Goal: Information Seeking & Learning: Learn about a topic

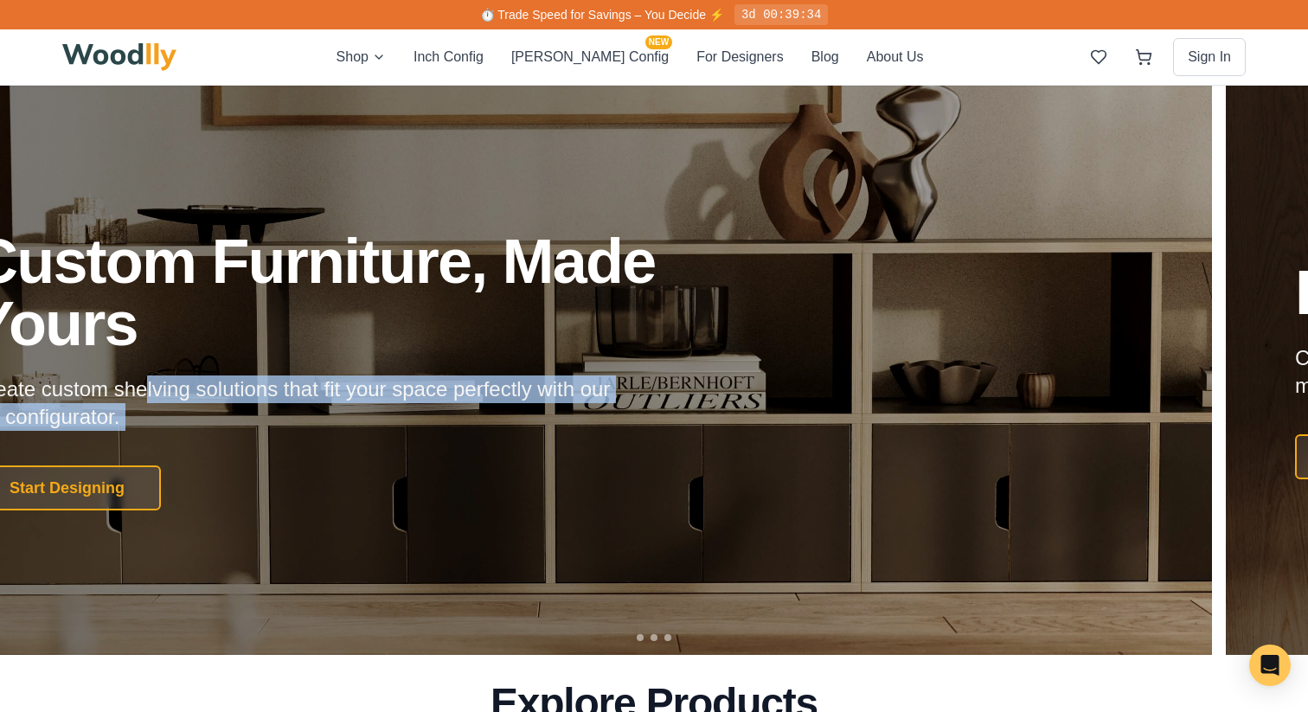
drag, startPoint x: 238, startPoint y: 432, endPoint x: 142, endPoint y: 393, distance: 103.6
click at [142, 393] on div "Custom Furniture, Made Yours Create custom shelving solutions that fit your spa…" at bounding box center [360, 370] width 775 height 280
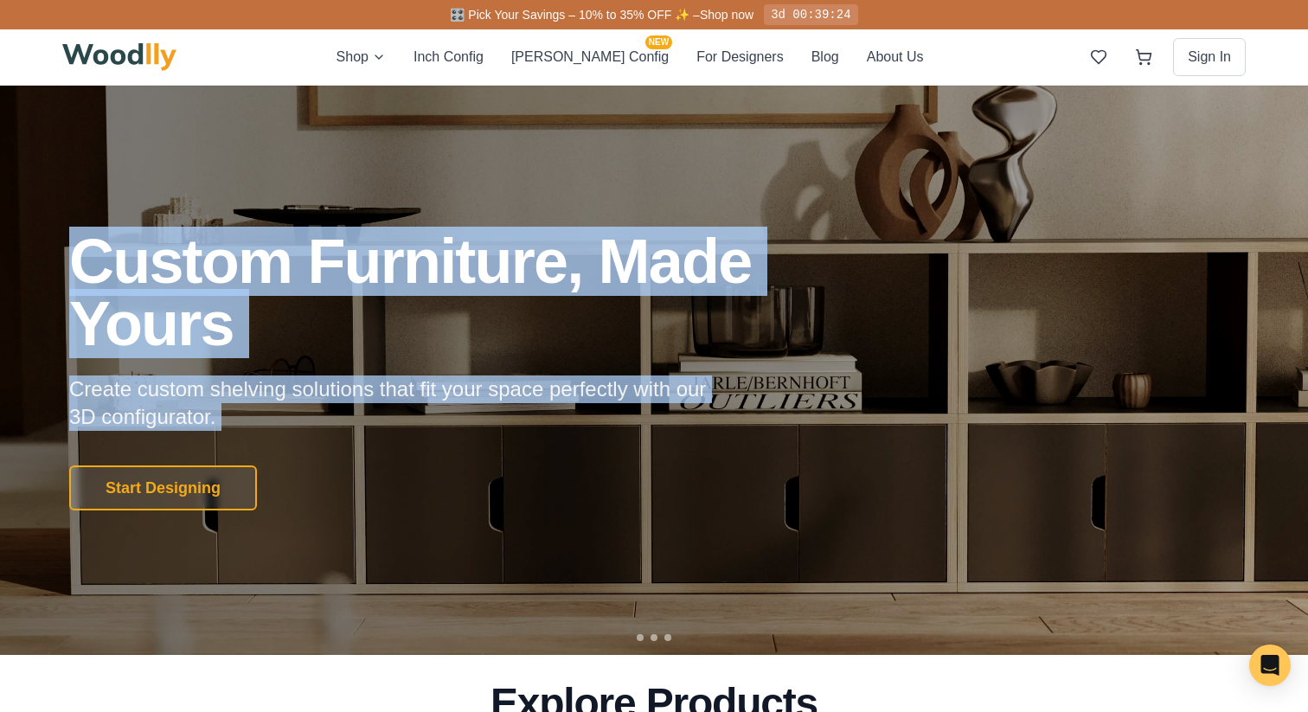
click at [66, 267] on div "Custom Furniture, Made Yours Create custom shelving solutions that fit your spa…" at bounding box center [653, 370] width 1211 height 280
copy div "Custom Furniture, Made Yours Create custom shelving solutions that fit your spa…"
click at [237, 420] on p "Create custom shelving solutions that fit your space perfectly with our 3D conf…" at bounding box center [401, 403] width 664 height 55
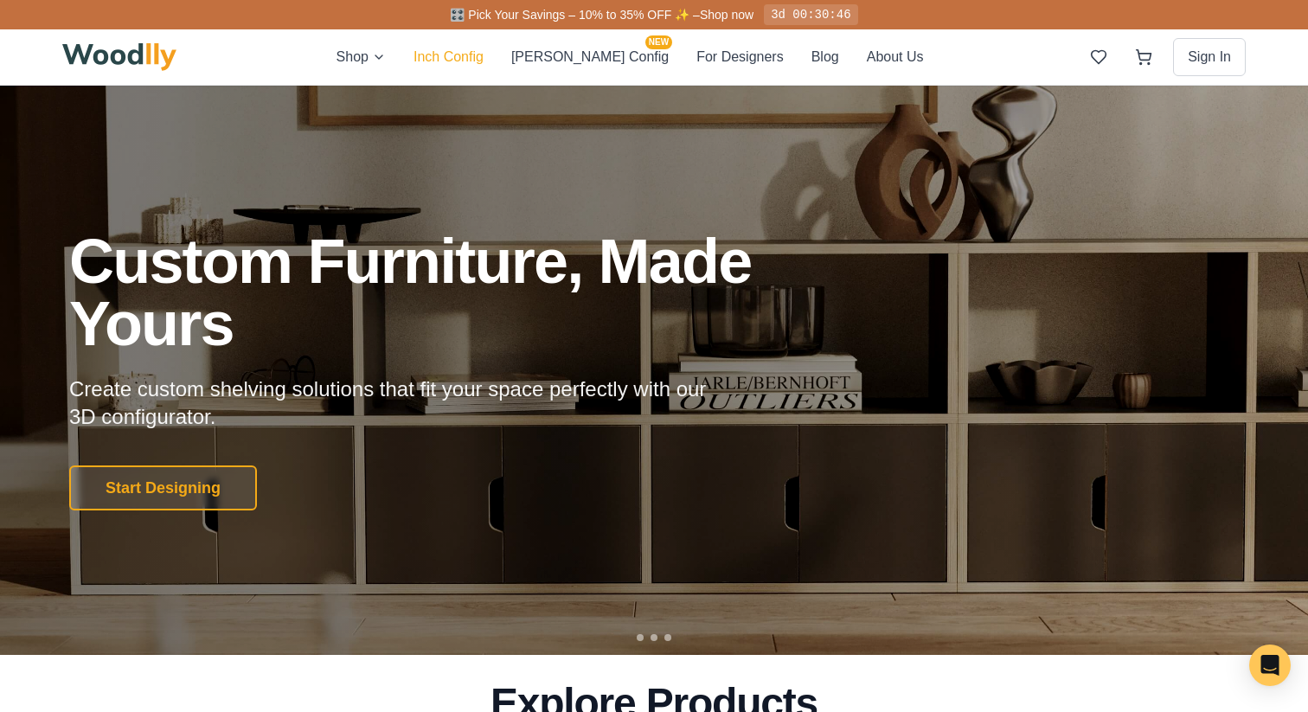
click at [484, 59] on button "Inch Config" at bounding box center [449, 57] width 70 height 22
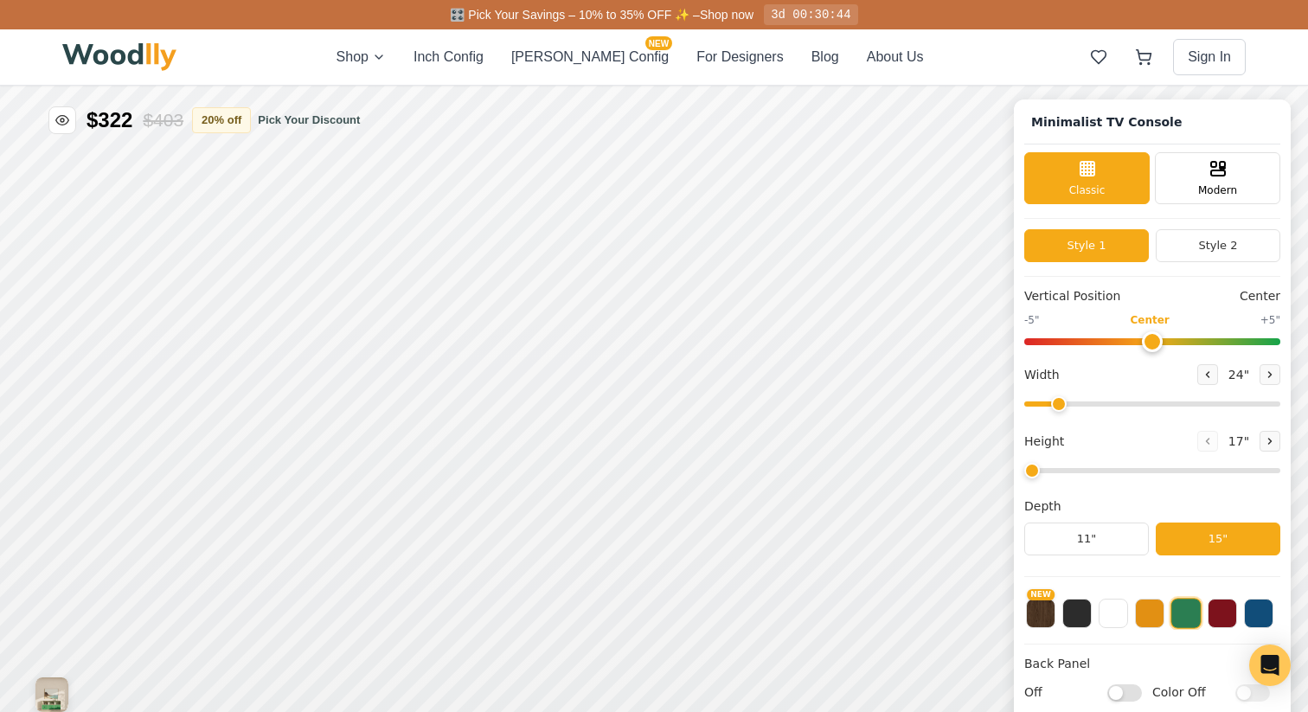
type input "63"
type input "2"
click at [563, 61] on button "[PERSON_NAME] Config NEW" at bounding box center [589, 57] width 157 height 21
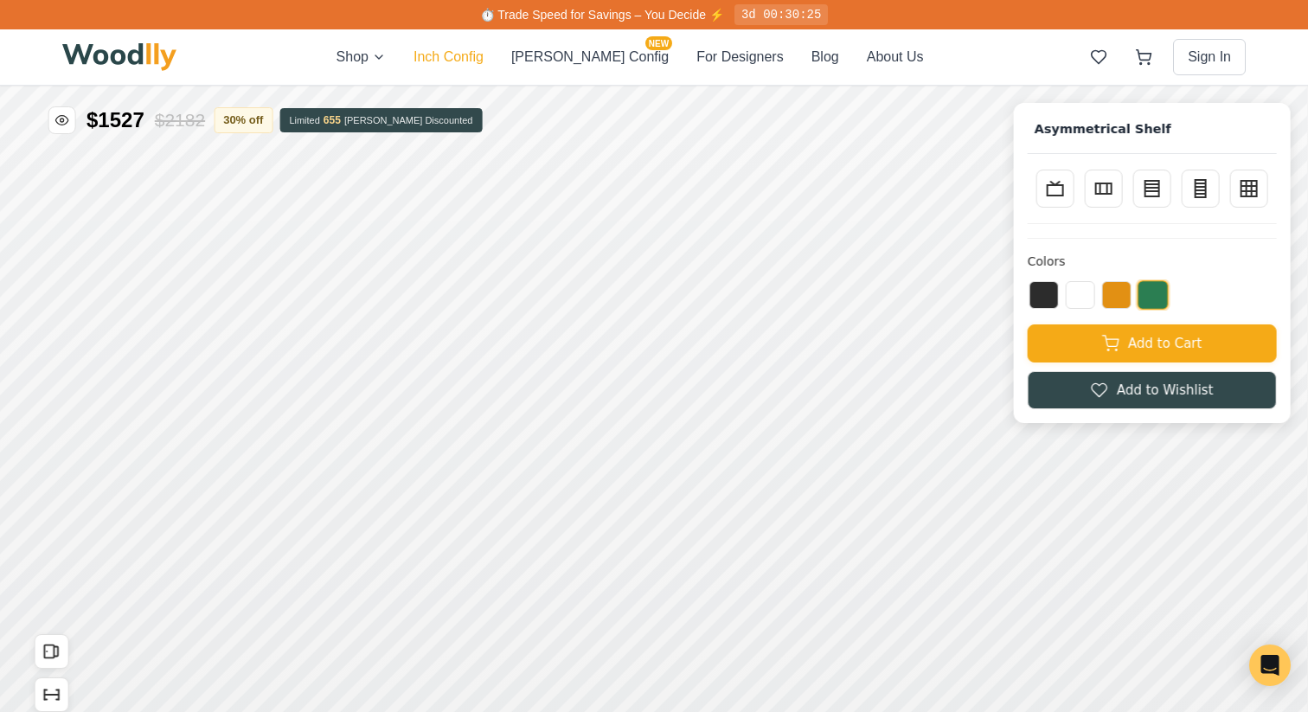
click at [484, 64] on button "Inch Config" at bounding box center [449, 57] width 70 height 21
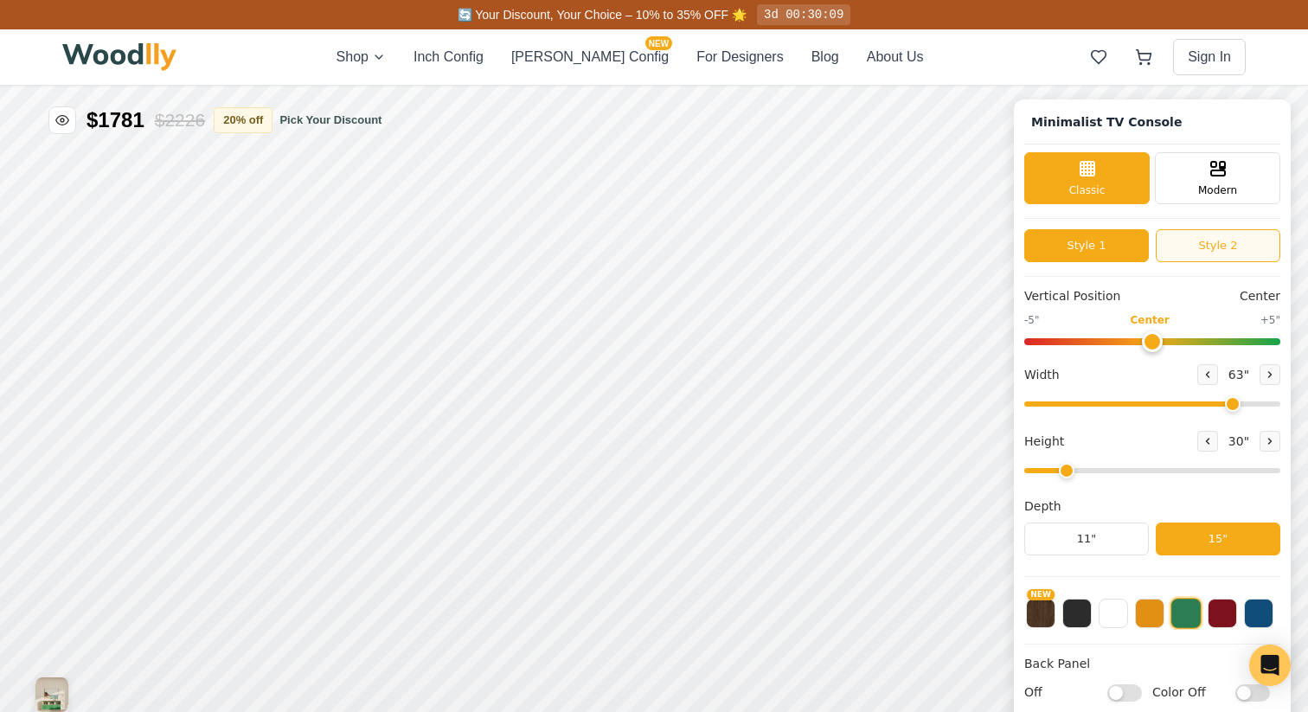
click at [1222, 241] on button "Style 2" at bounding box center [1218, 245] width 125 height 33
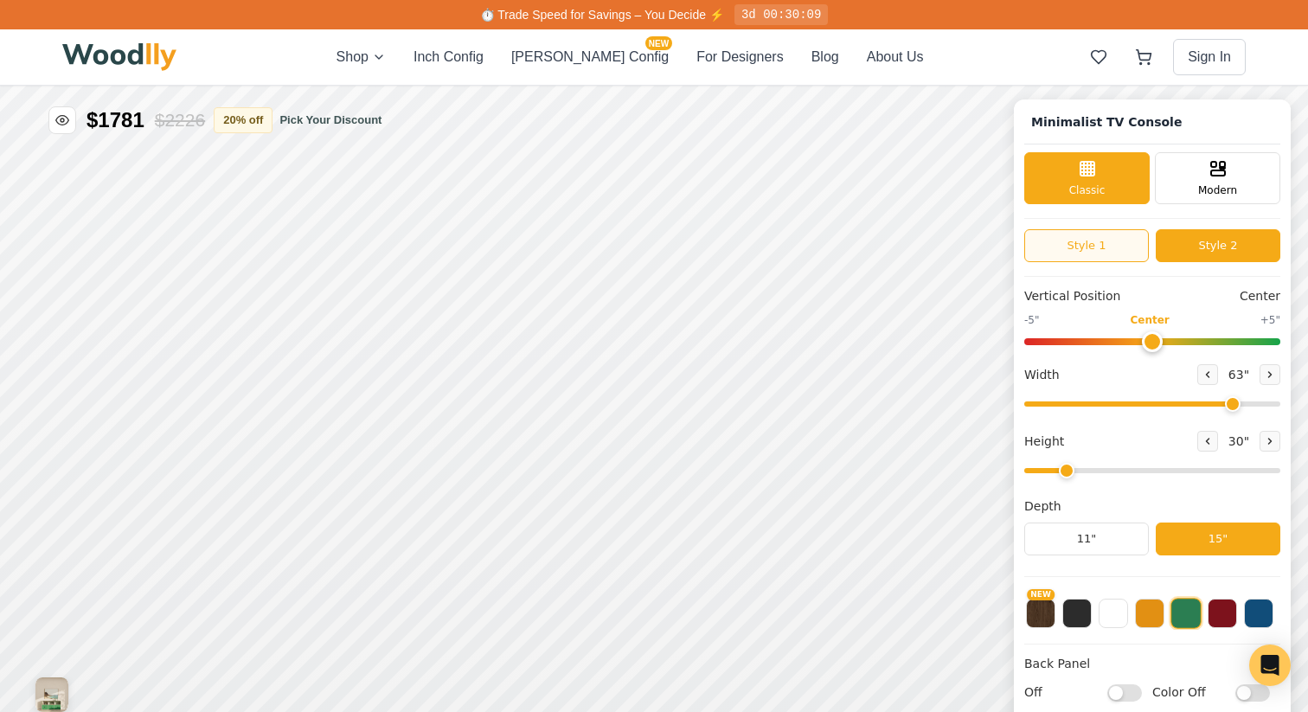
click at [1094, 251] on button "Style 1" at bounding box center [1086, 245] width 125 height 33
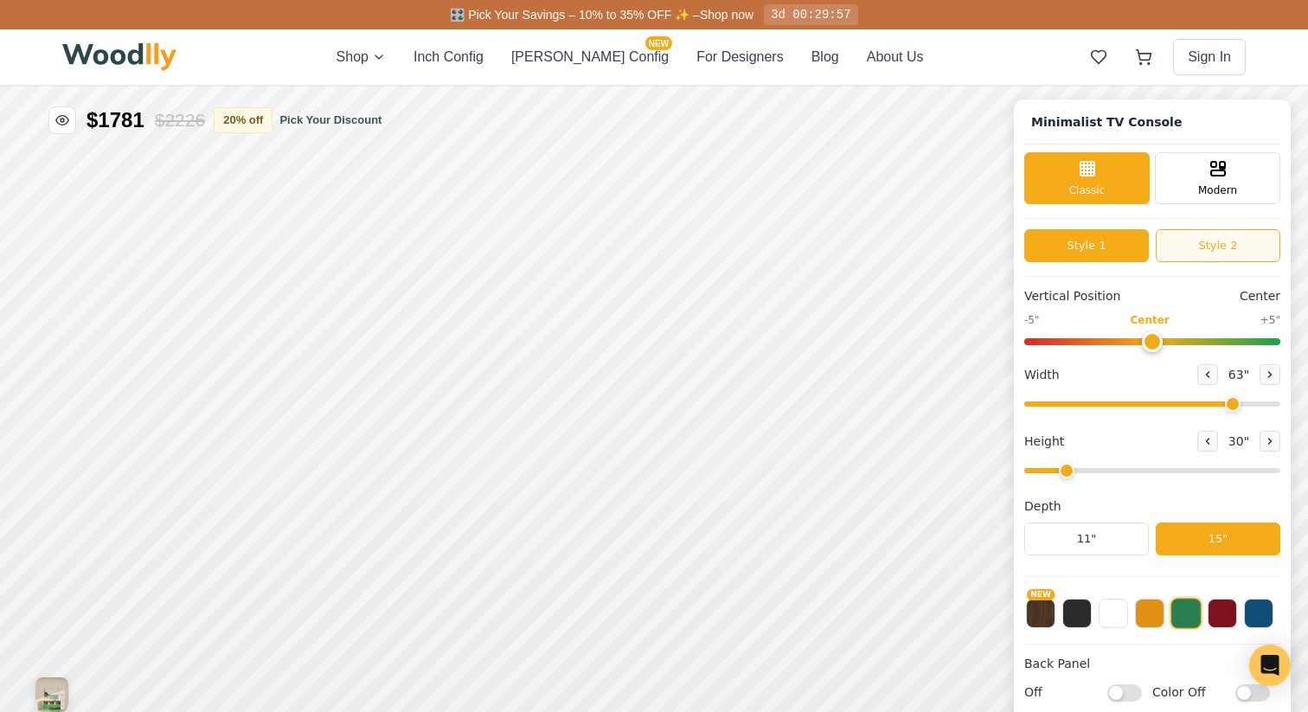
click at [1217, 240] on button "Style 2" at bounding box center [1218, 245] width 125 height 33
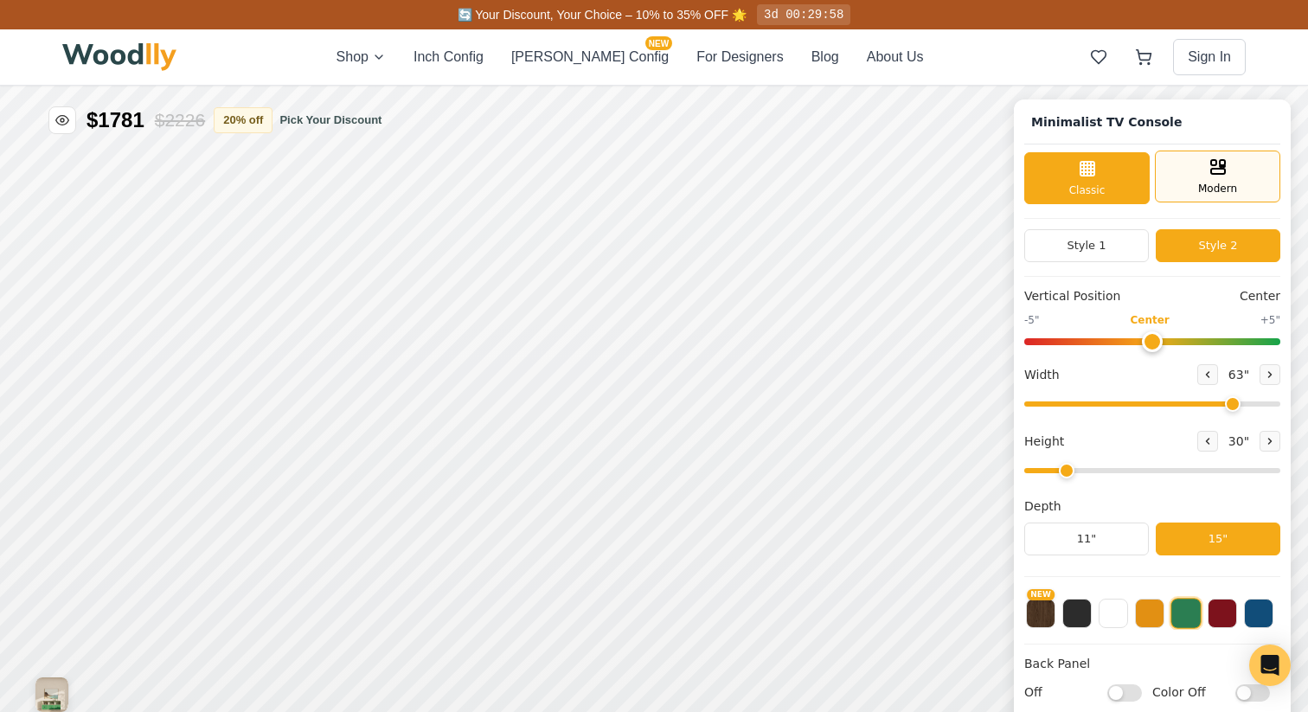
click at [1195, 172] on div "Modern" at bounding box center [1217, 177] width 125 height 52
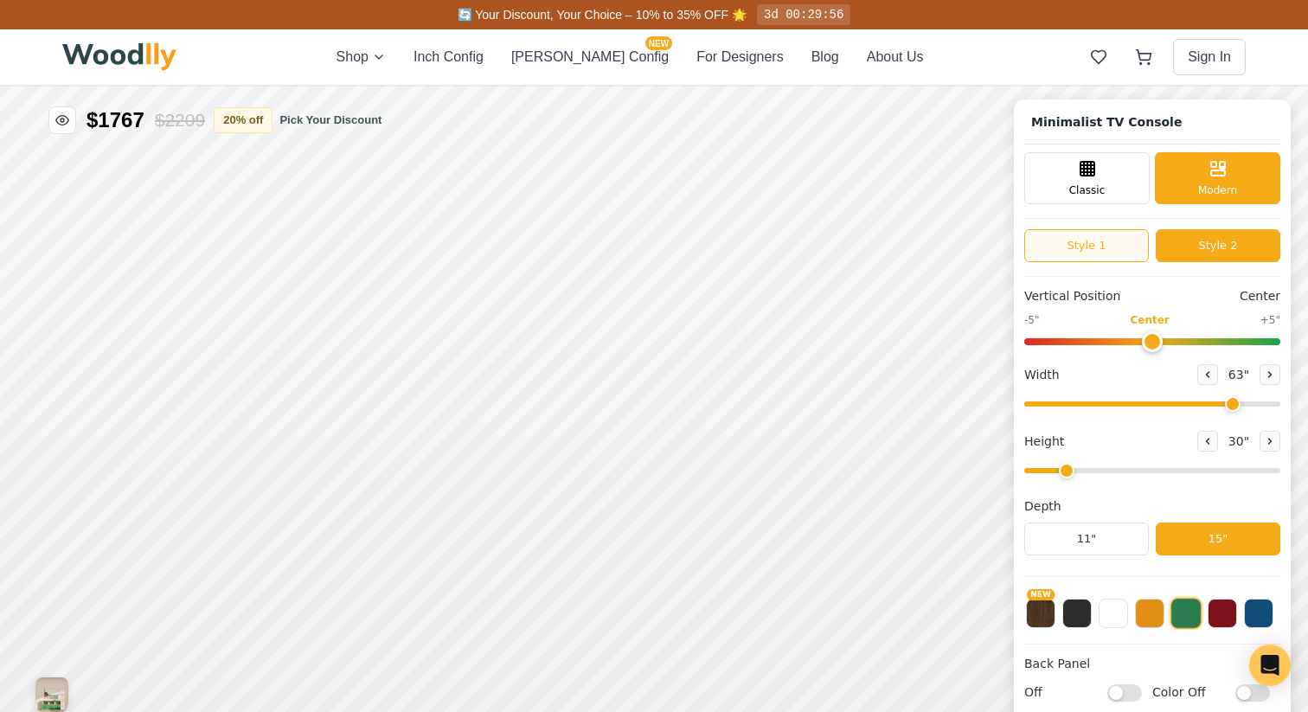
click at [1129, 253] on button "Style 1" at bounding box center [1086, 245] width 125 height 33
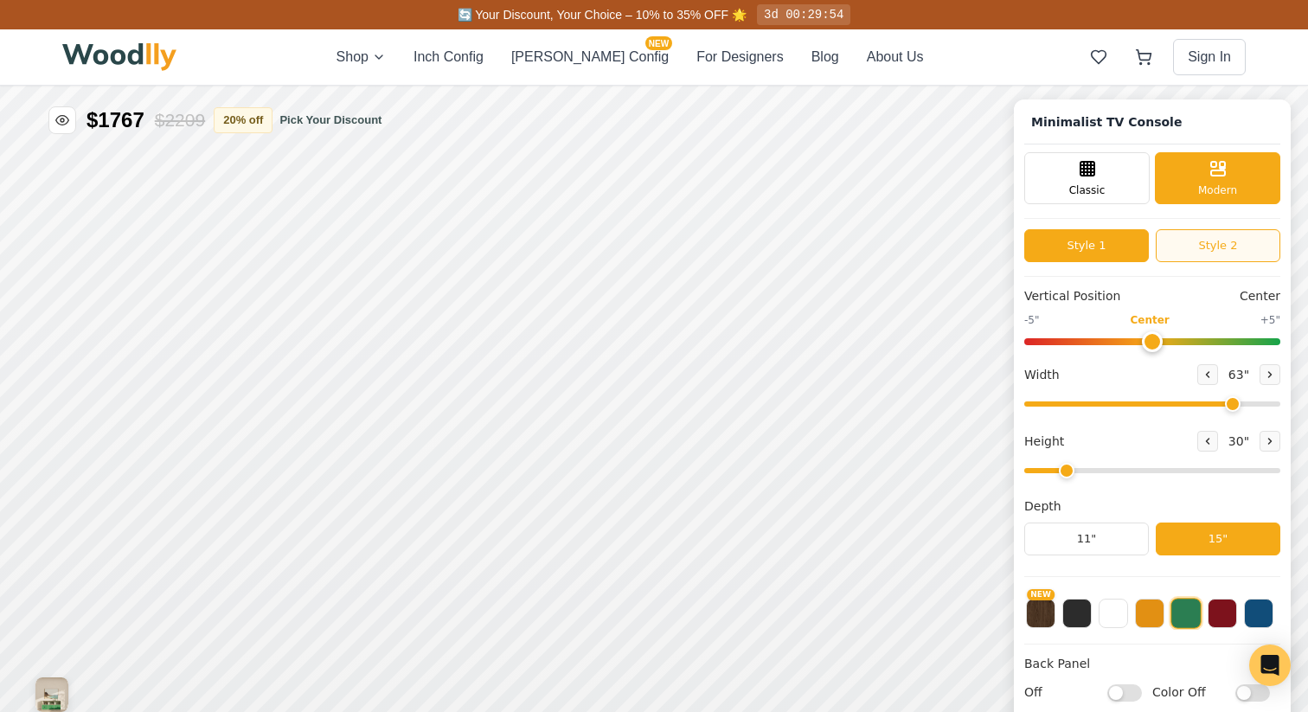
click at [1191, 246] on button "Style 2" at bounding box center [1218, 245] width 125 height 33
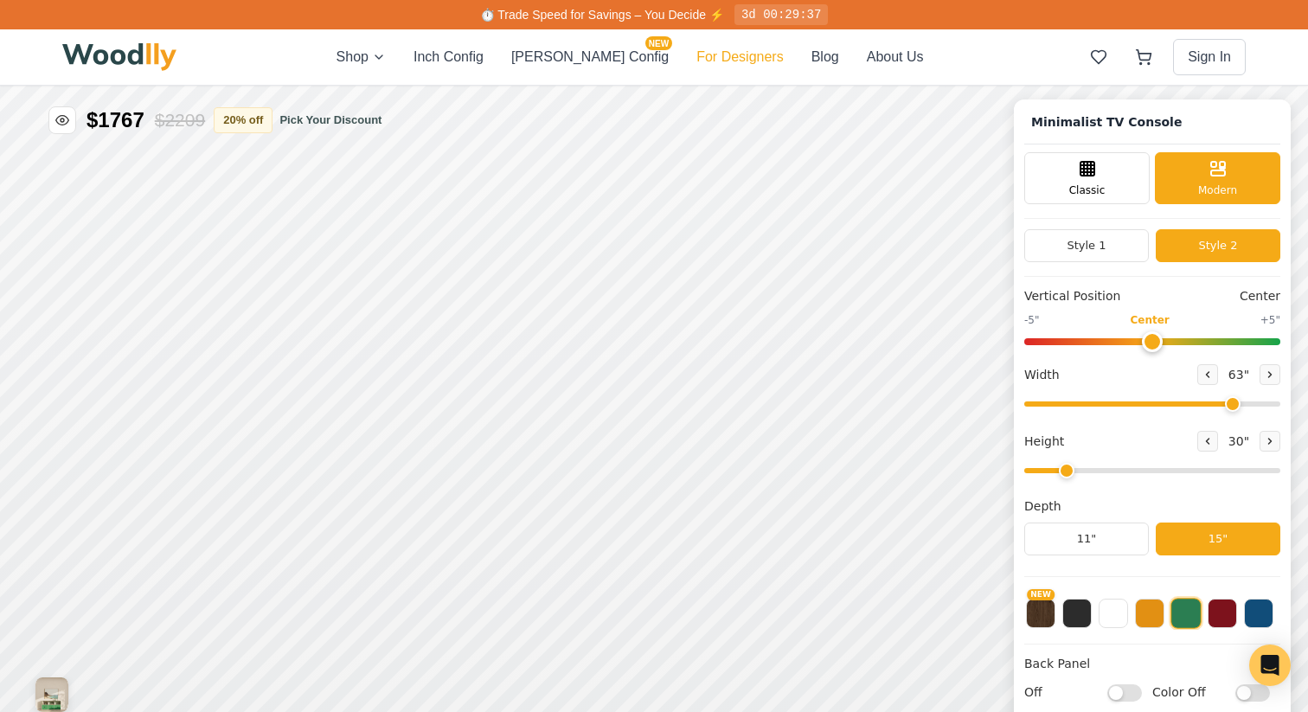
click at [697, 54] on button "For Designers" at bounding box center [740, 57] width 87 height 21
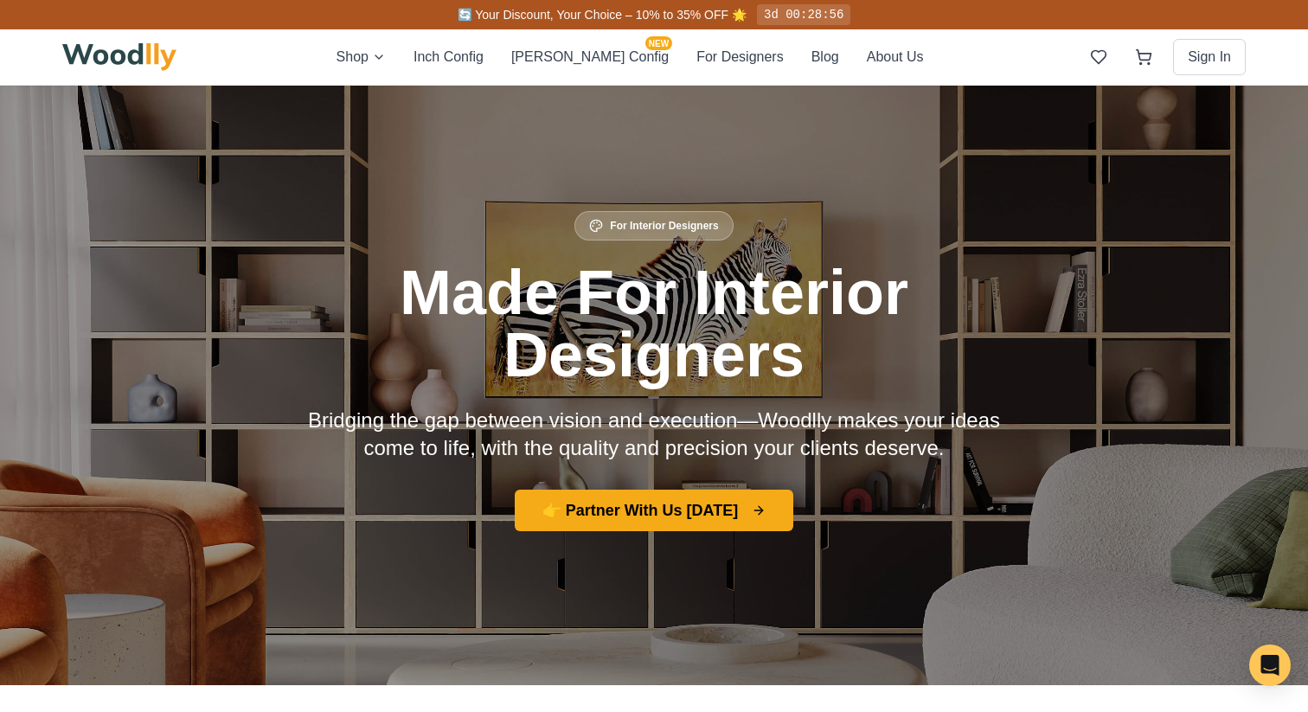
click at [867, 59] on button "About Us" at bounding box center [895, 57] width 57 height 21
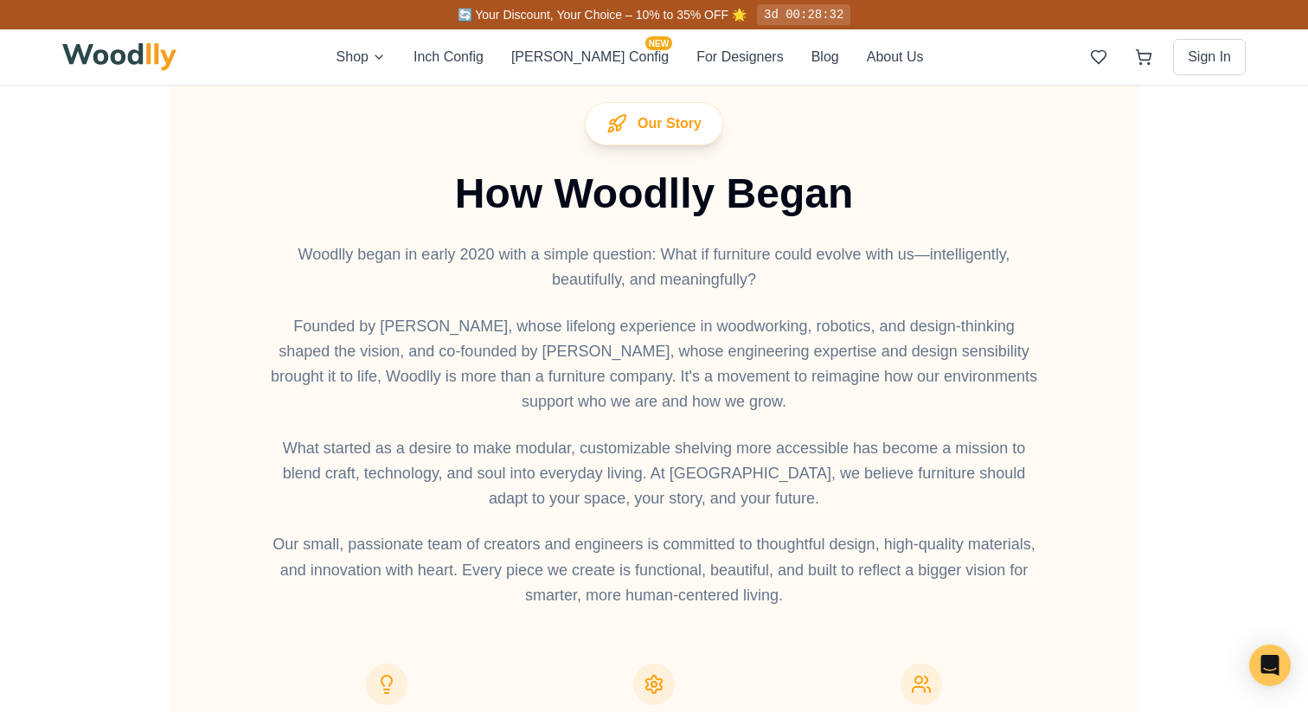
scroll to position [1499, 0]
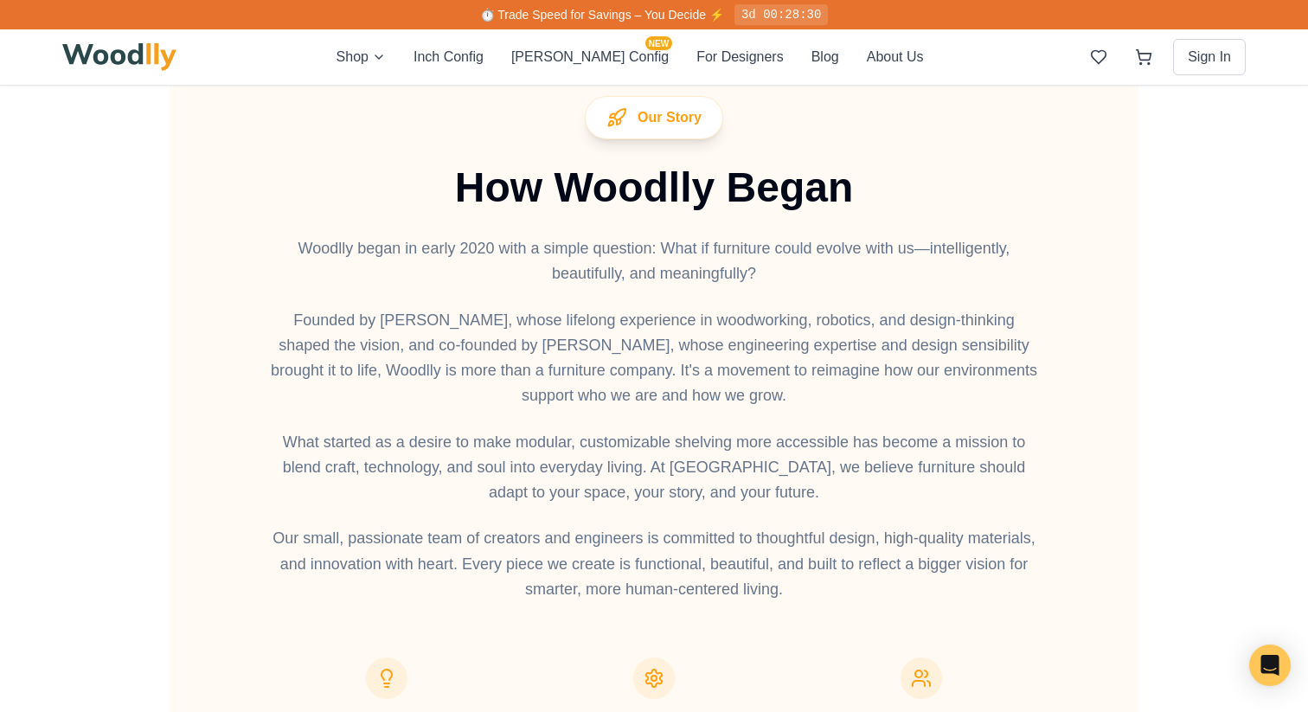
click at [393, 332] on p "Founded by [PERSON_NAME], whose lifelong experience in woodworking, robotics, a…" at bounding box center [653, 358] width 775 height 101
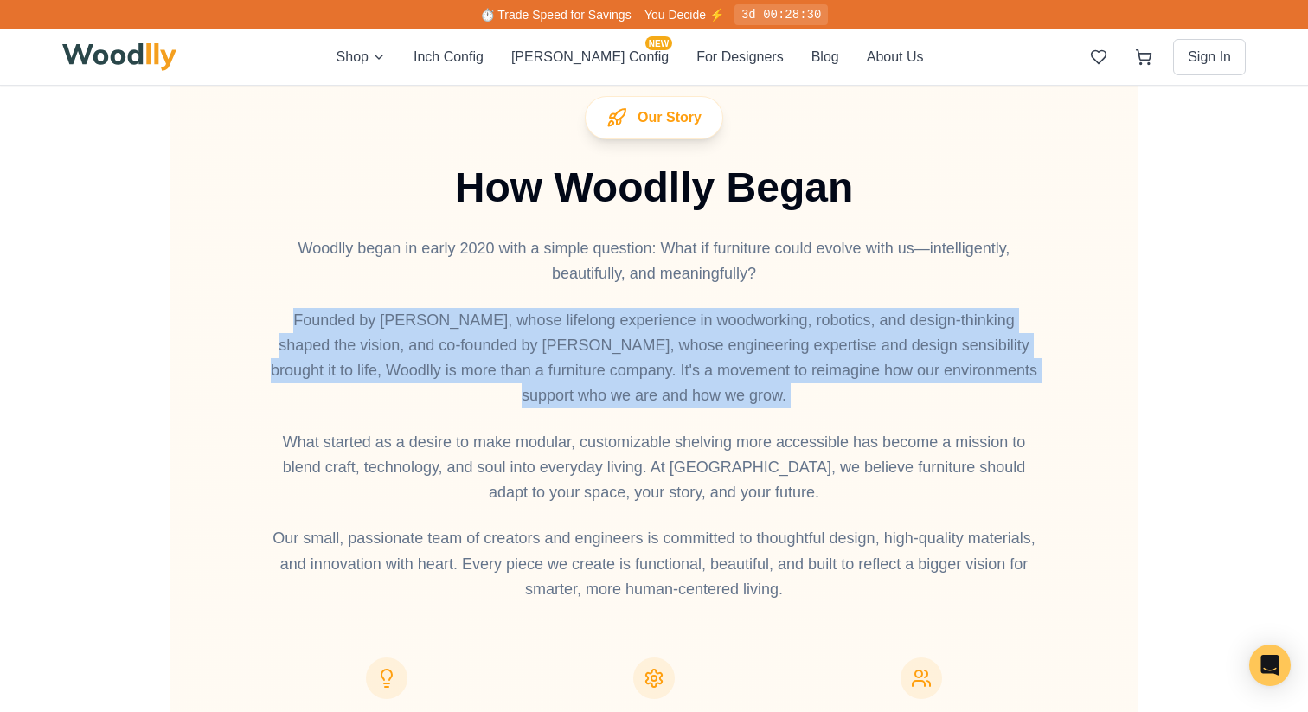
click at [393, 332] on p "Founded by [PERSON_NAME], whose lifelong experience in woodworking, robotics, a…" at bounding box center [653, 358] width 775 height 101
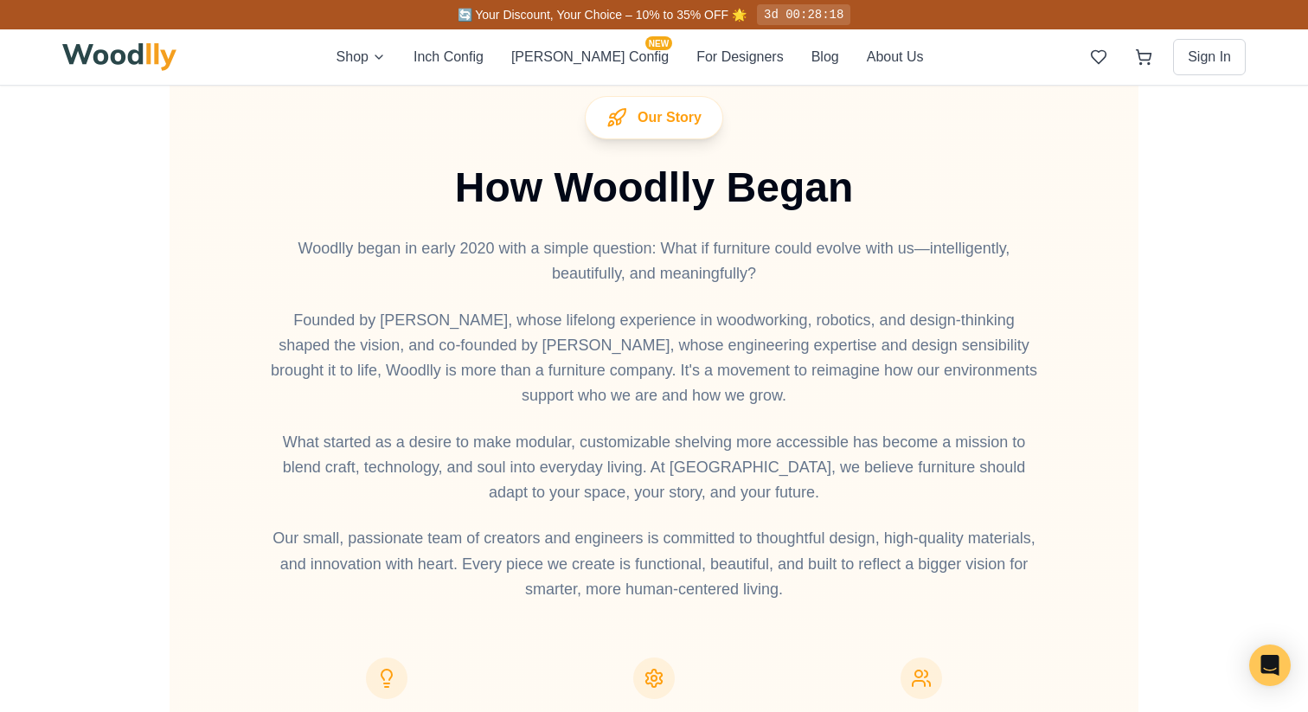
click at [448, 472] on p "What started as a desire to make modular, customizable shelving more accessible…" at bounding box center [653, 468] width 775 height 76
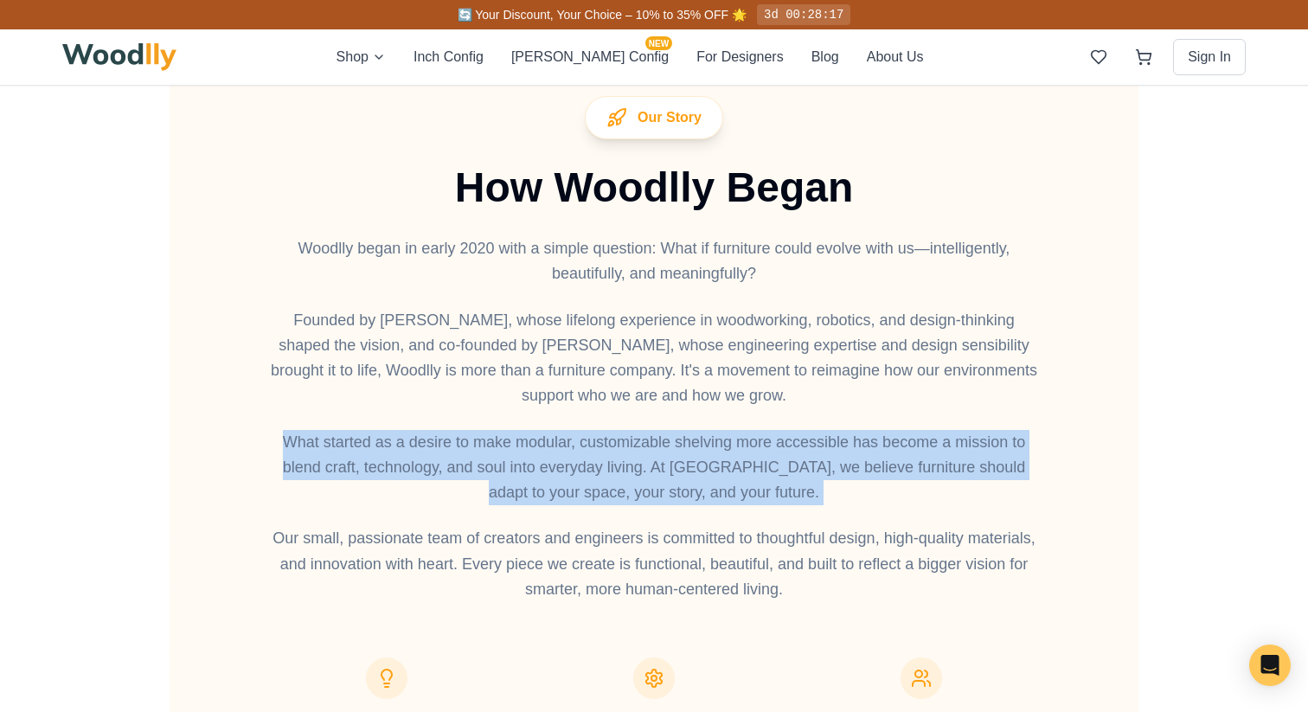
click at [448, 472] on p "What started as a desire to make modular, customizable shelving more accessible…" at bounding box center [653, 468] width 775 height 76
